Goal: Task Accomplishment & Management: Use online tool/utility

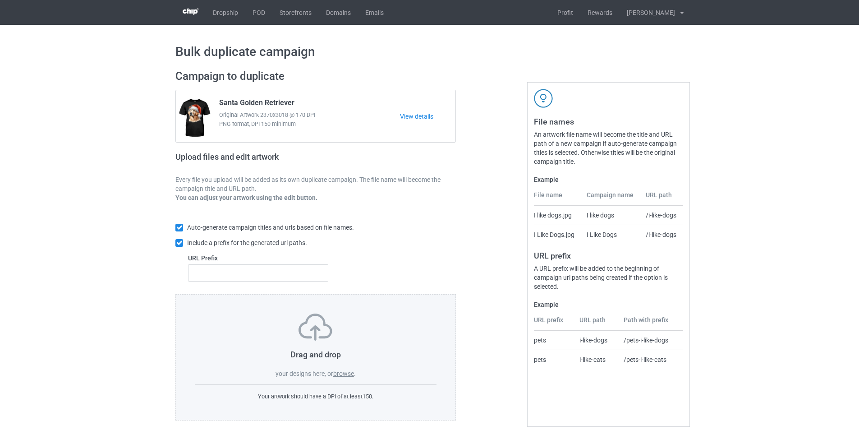
click at [341, 374] on label "browse" at bounding box center [343, 373] width 21 height 7
click at [0, 0] on input "browse" at bounding box center [0, 0] width 0 height 0
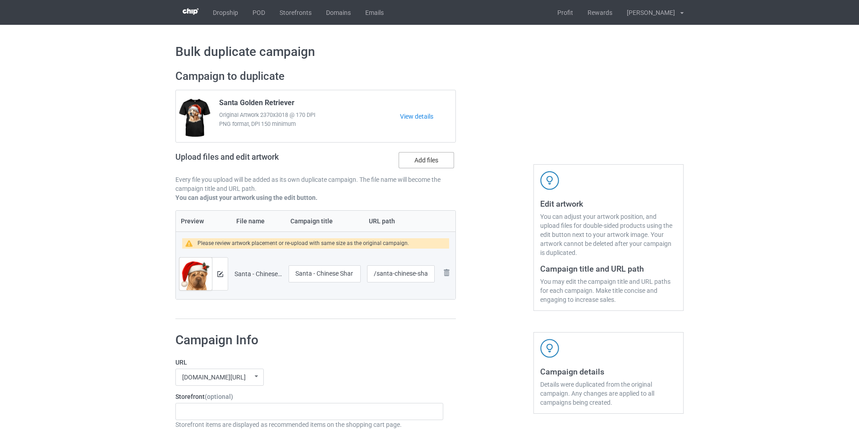
click at [436, 164] on label "Add files" at bounding box center [425, 160] width 55 height 16
click at [0, 0] on input "Add files" at bounding box center [0, 0] width 0 height 0
click at [450, 274] on img at bounding box center [446, 272] width 11 height 11
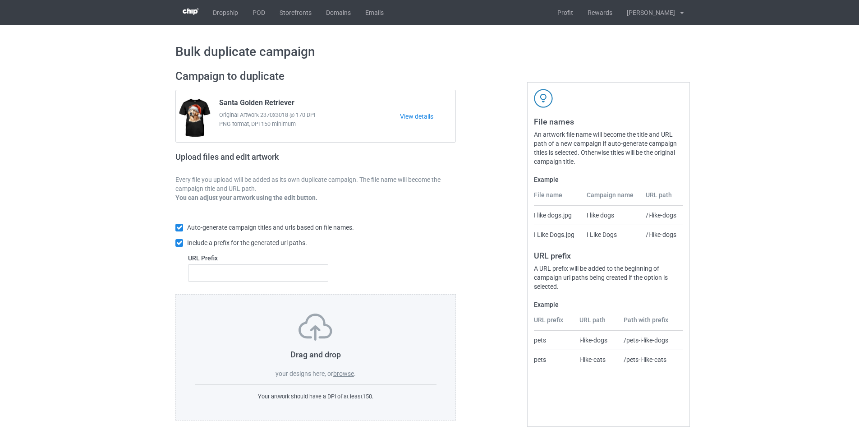
click at [348, 373] on label "browse" at bounding box center [343, 373] width 21 height 7
click at [0, 0] on input "browse" at bounding box center [0, 0] width 0 height 0
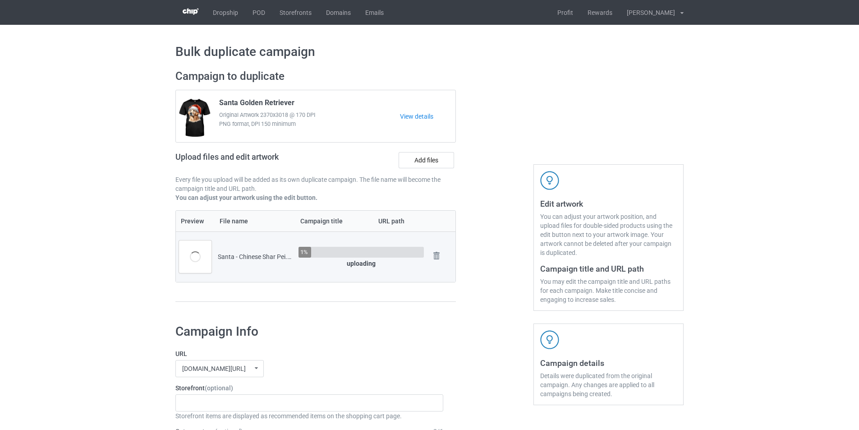
scroll to position [135, 0]
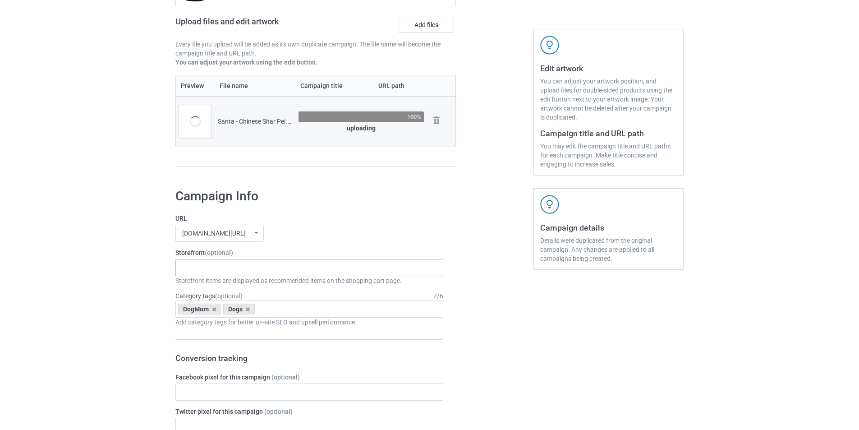
click at [265, 271] on div "Spooky Pumpkin Dogs Lick Or Treat Dogs Xmas Kinda Dogs Pumpkin Kinda Dogs Goofy…" at bounding box center [309, 267] width 268 height 17
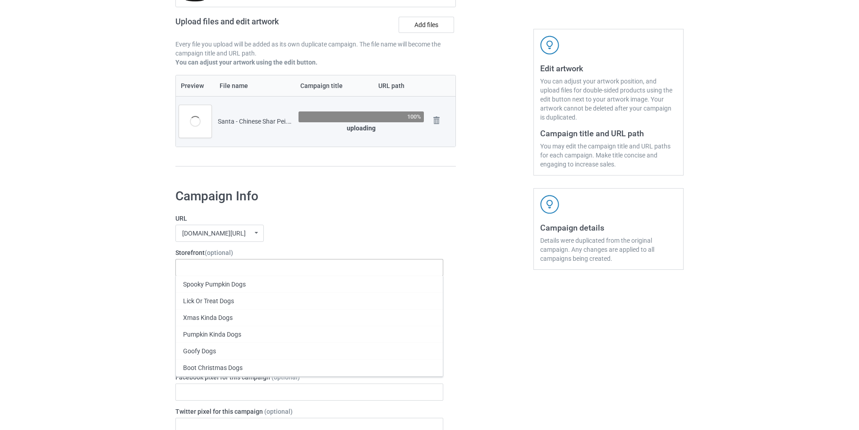
paste input "Santa Dogs"
type input "Santa Dogs"
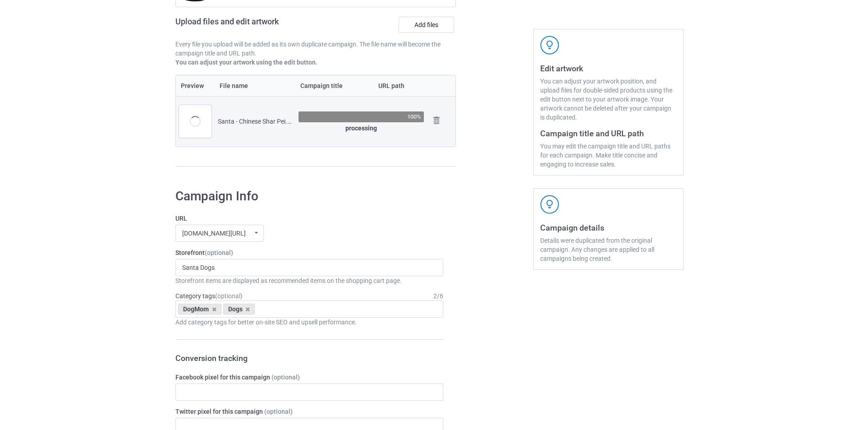
click at [374, 217] on label "URL" at bounding box center [309, 218] width 268 height 9
click at [260, 275] on div "Santa Dogs Santa Dogs Santa Dogs Santa Dogs Dear Santa Dogs 6729904d1f2900002f4…" at bounding box center [309, 267] width 268 height 17
click at [346, 223] on label "URL" at bounding box center [309, 218] width 268 height 9
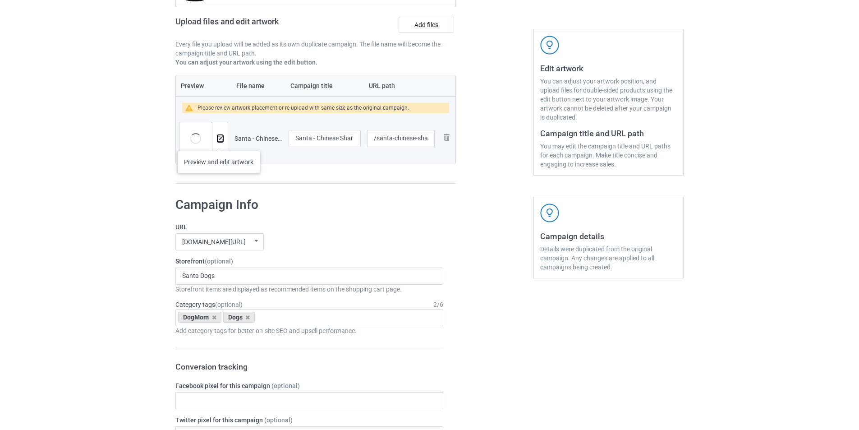
click at [219, 142] on button at bounding box center [220, 138] width 6 height 7
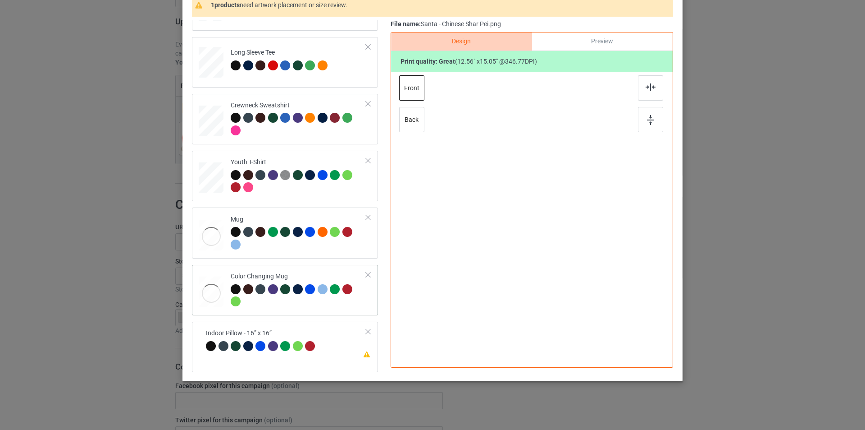
scroll to position [91, 0]
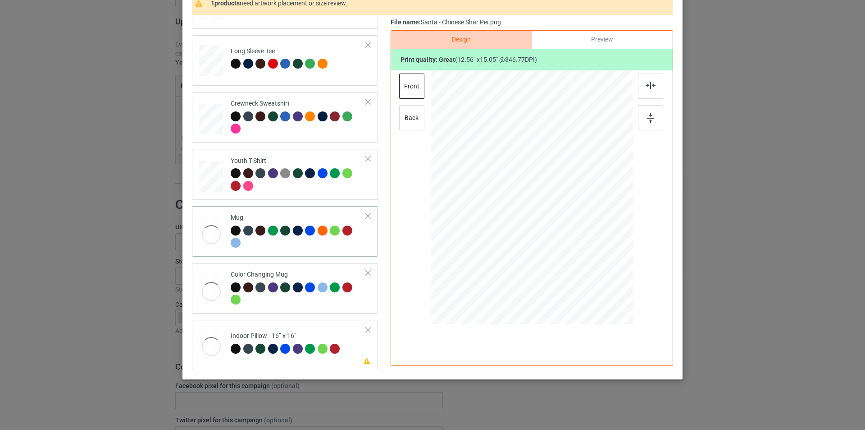
click at [314, 240] on div at bounding box center [299, 237] width 136 height 25
click at [614, 230] on div at bounding box center [618, 233] width 8 height 8
click at [316, 138] on td "Crewneck Sweatshirt" at bounding box center [299, 117] width 146 height 43
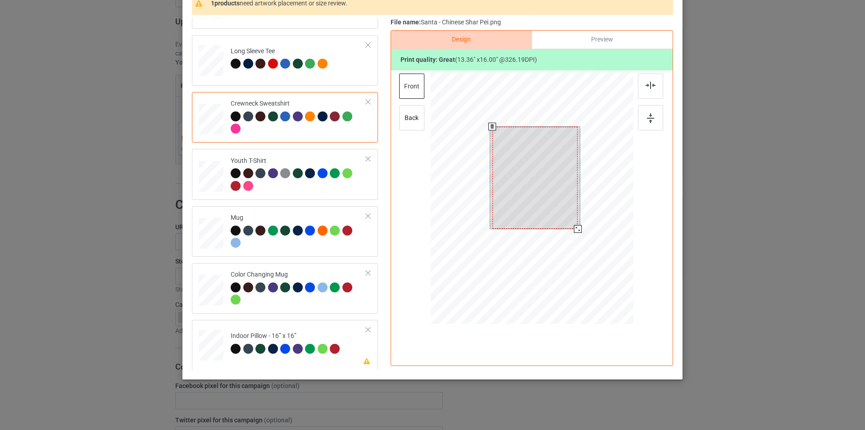
click at [574, 238] on div at bounding box center [532, 198] width 203 height 256
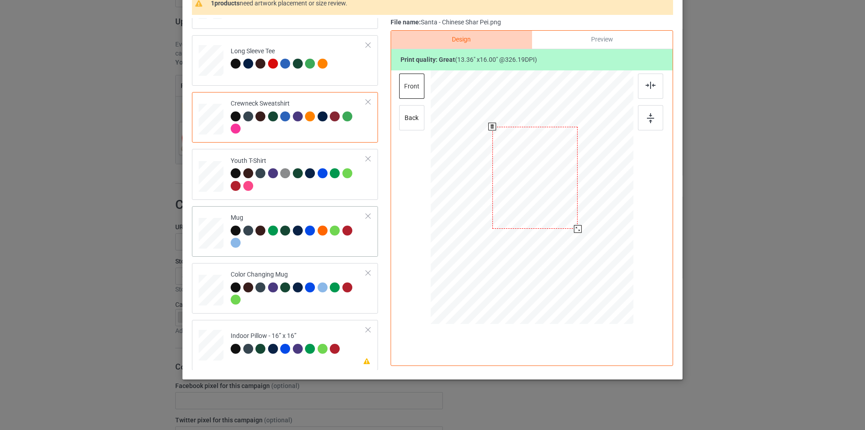
scroll to position [268, 0]
click at [312, 326] on td "Please review artwork placement Indoor Pillow - 16” x 16”" at bounding box center [299, 343] width 146 height 40
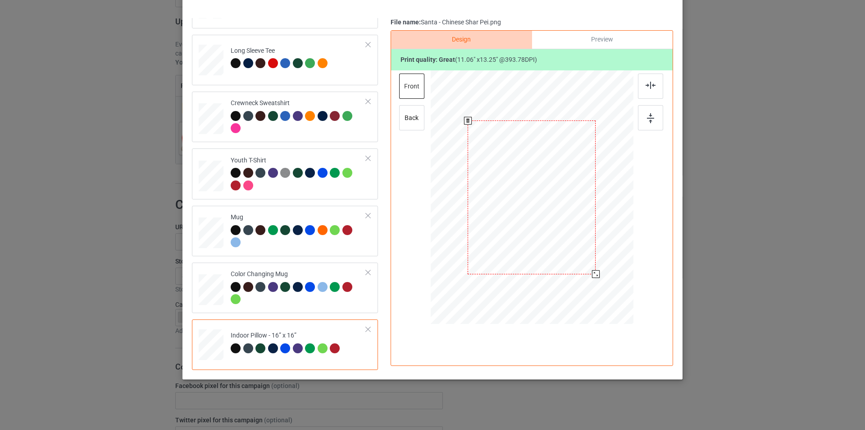
drag, startPoint x: 589, startPoint y: 270, endPoint x: 590, endPoint y: 275, distance: 5.6
click at [592, 275] on div at bounding box center [596, 274] width 8 height 8
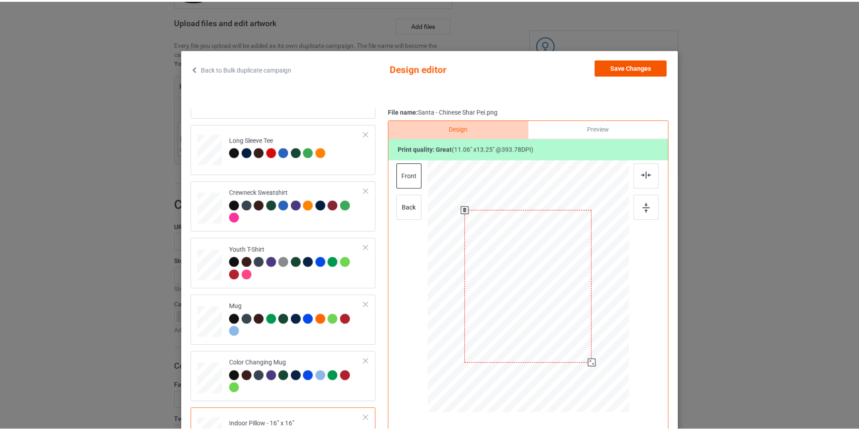
scroll to position [0, 0]
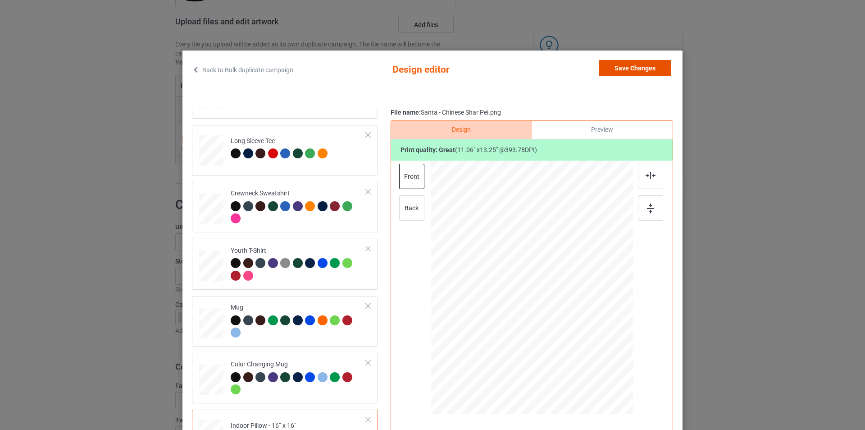
click at [643, 67] on button "Save Changes" at bounding box center [635, 68] width 73 height 16
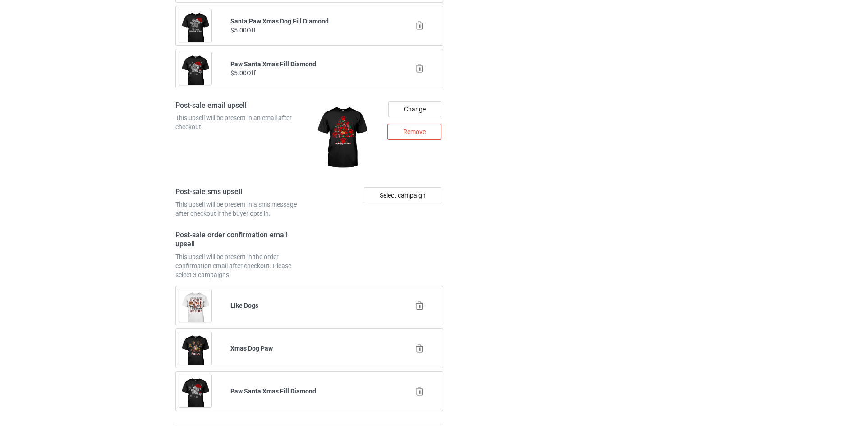
scroll to position [1209, 0]
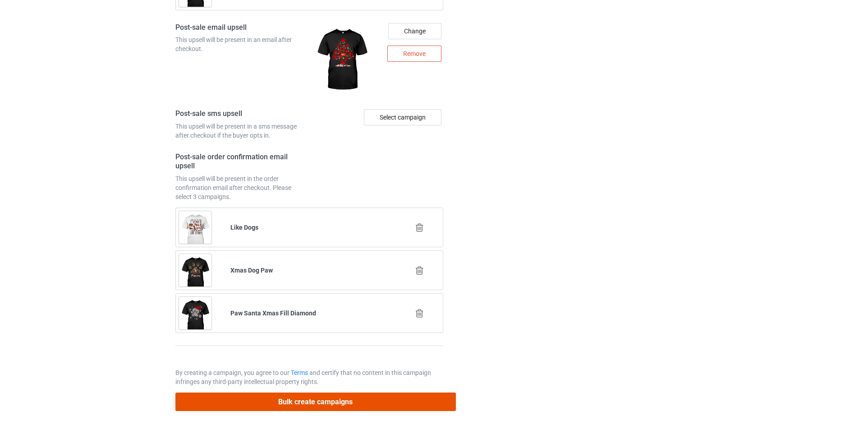
click at [426, 393] on button "Bulk create campaigns" at bounding box center [315, 401] width 280 height 18
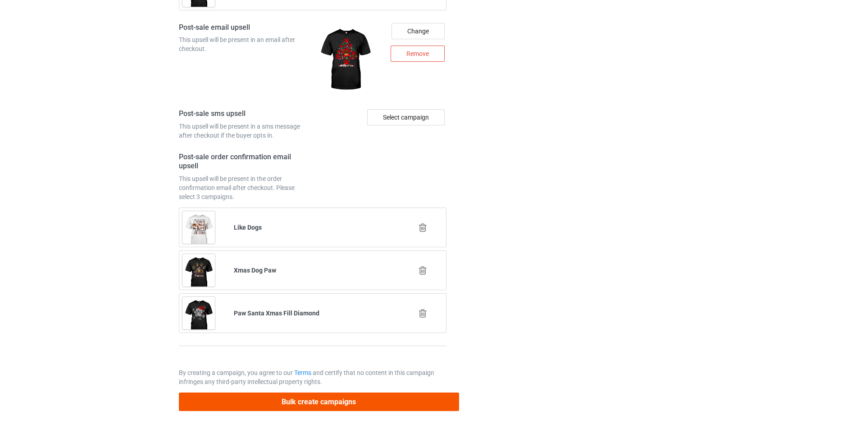
scroll to position [0, 0]
